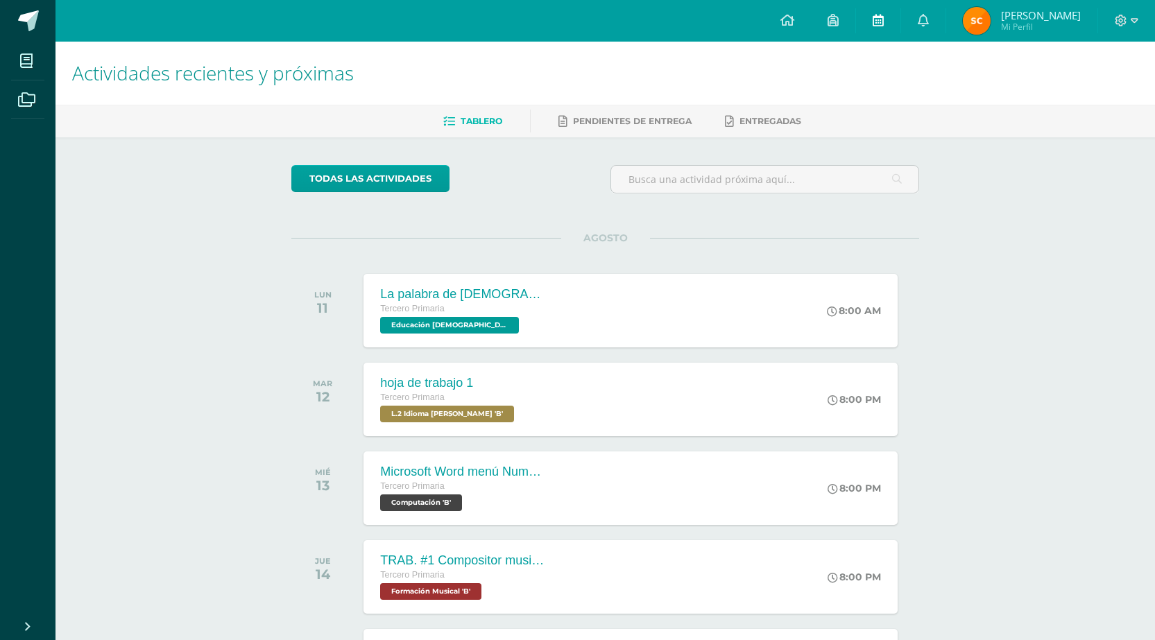
click at [888, 24] on link at bounding box center [878, 21] width 44 height 42
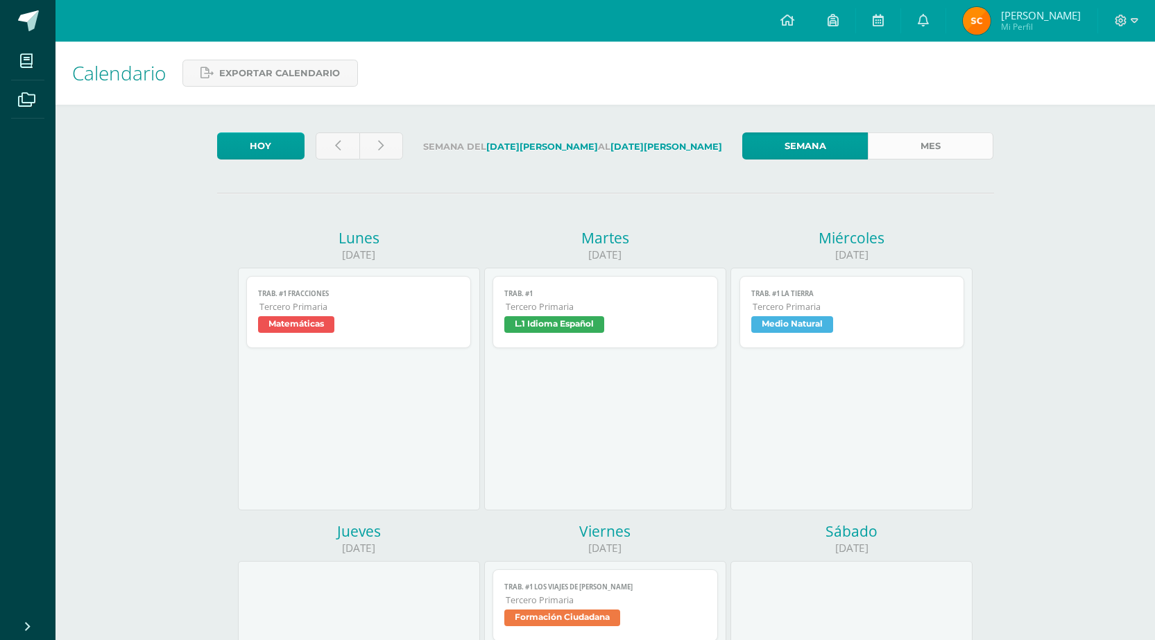
click at [935, 141] on link "Mes" at bounding box center [931, 145] width 126 height 27
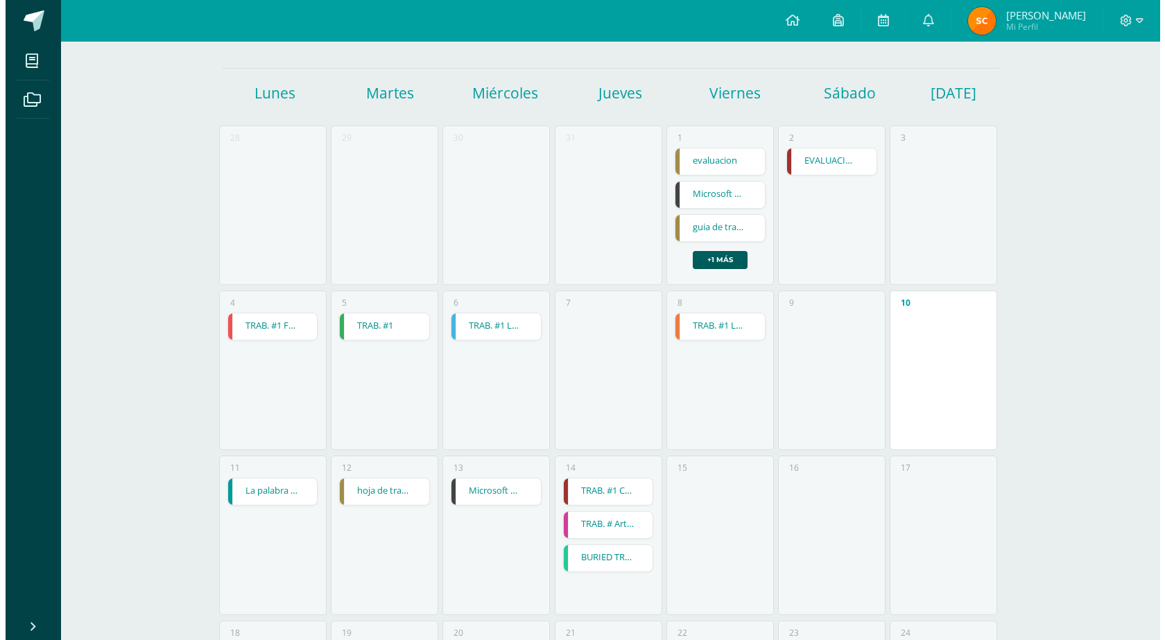
scroll to position [139, 0]
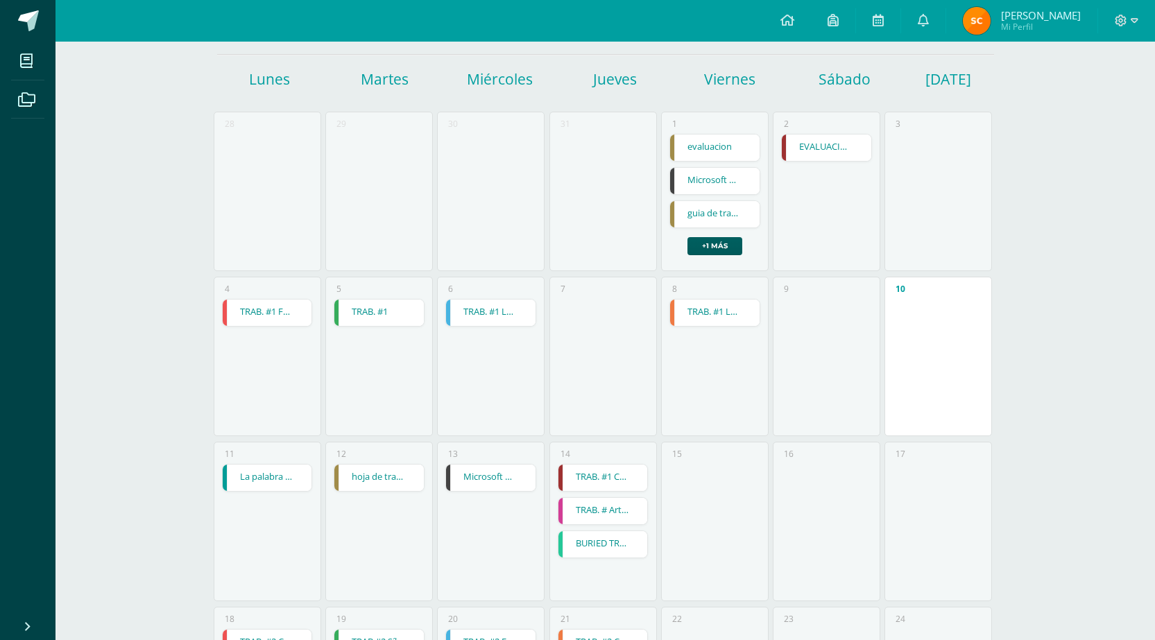
click at [726, 315] on link "TRAB. #1 LOS VIAJES DE [PERSON_NAME]" at bounding box center [714, 313] width 89 height 26
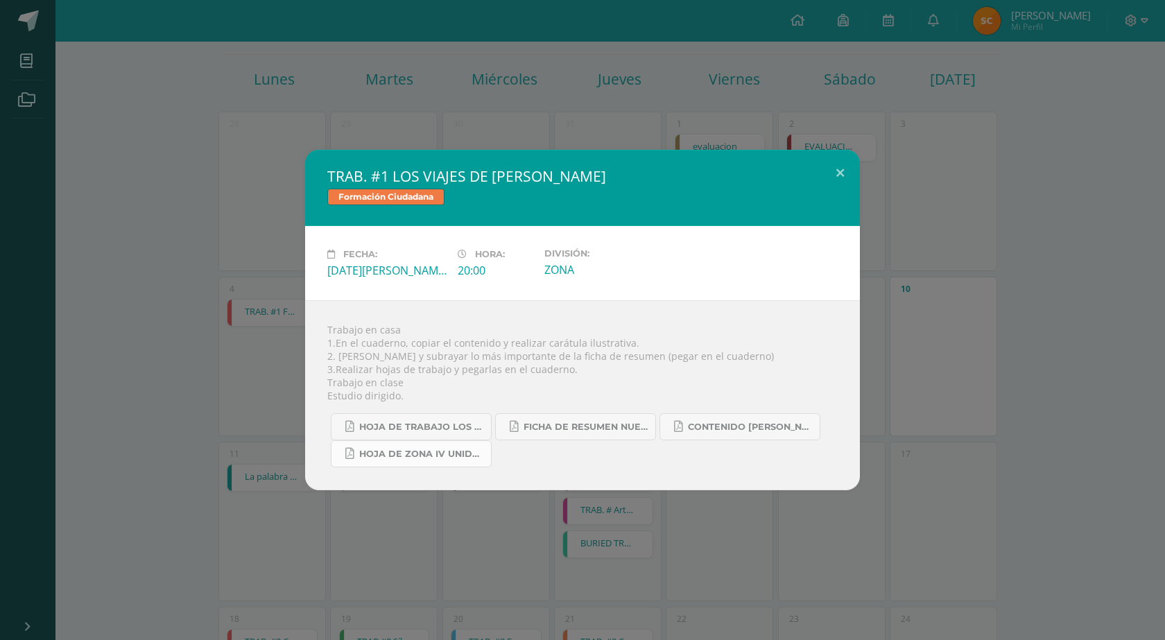
click at [451, 457] on span "HOJA DE ZONA IV UNIDAD SOCIALES.pdf" at bounding box center [421, 454] width 125 height 11
